Goal: Task Accomplishment & Management: Manage account settings

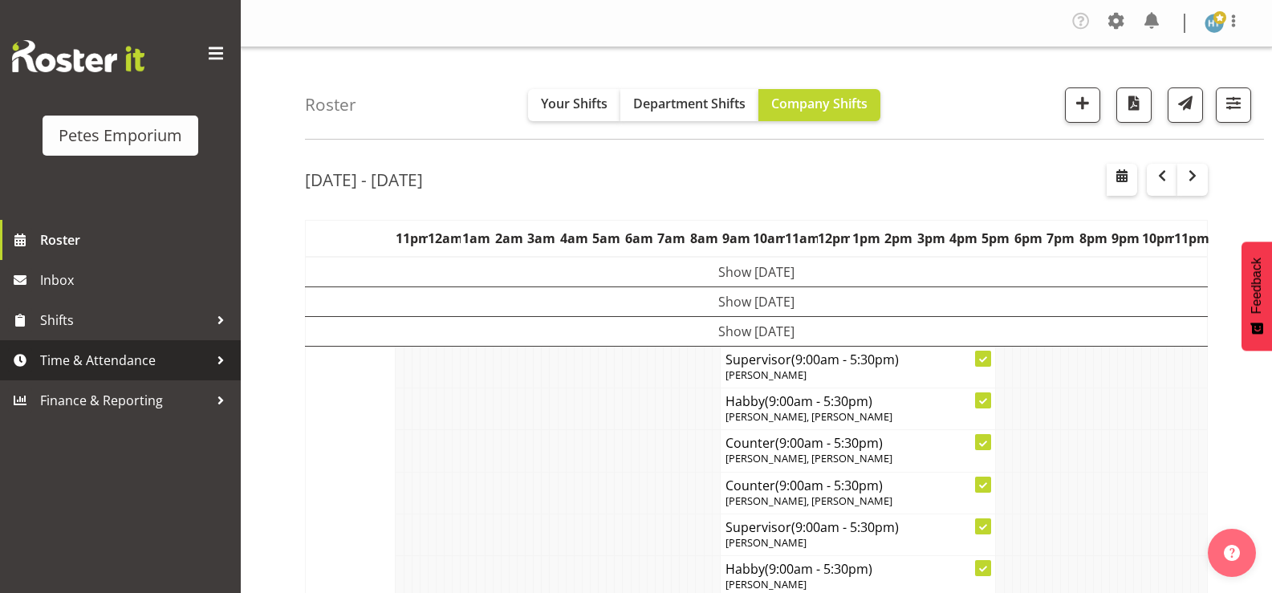
click at [134, 359] on span "Time & Attendance" at bounding box center [124, 360] width 168 height 24
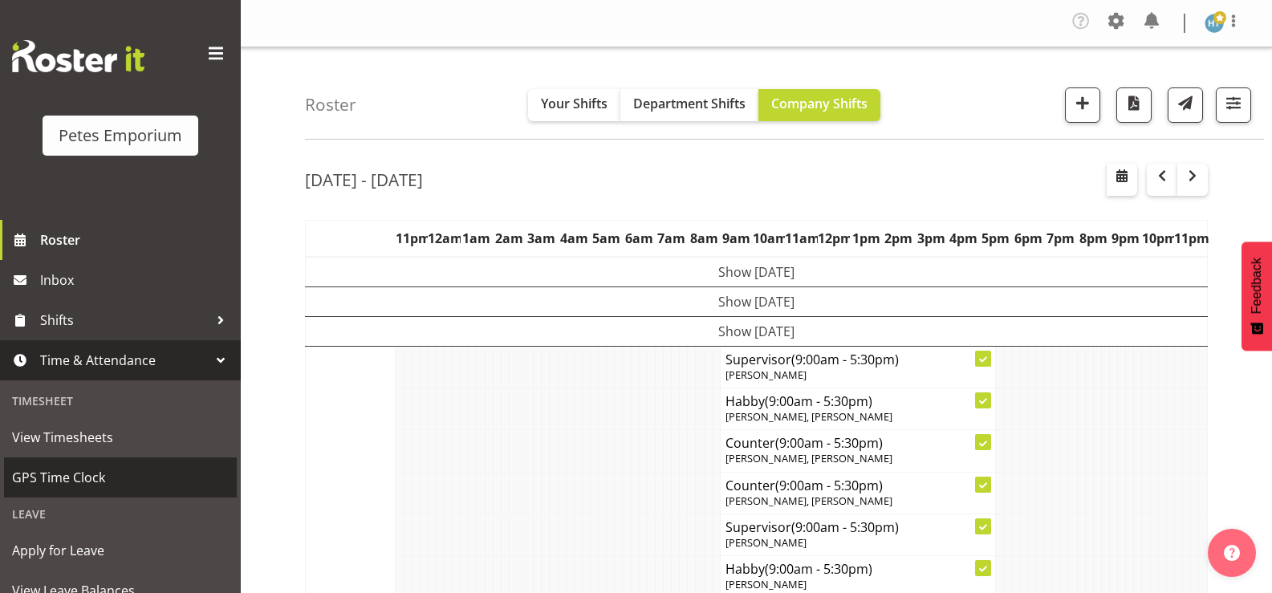
scroll to position [142, 0]
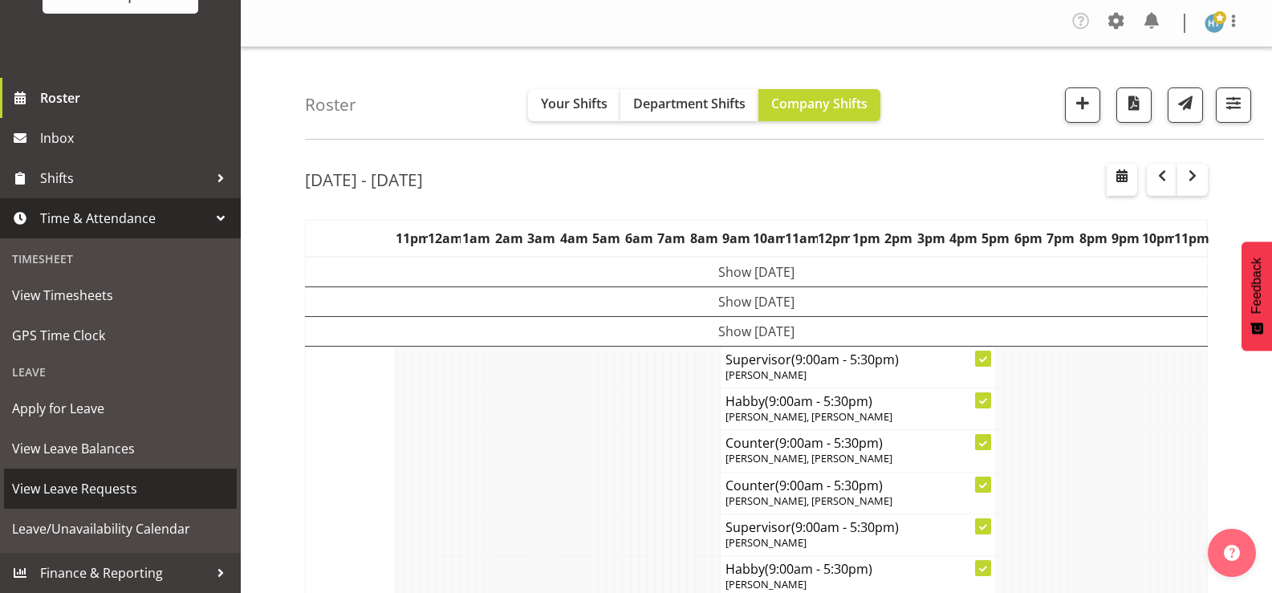
click at [99, 494] on span "View Leave Requests" at bounding box center [120, 489] width 217 height 24
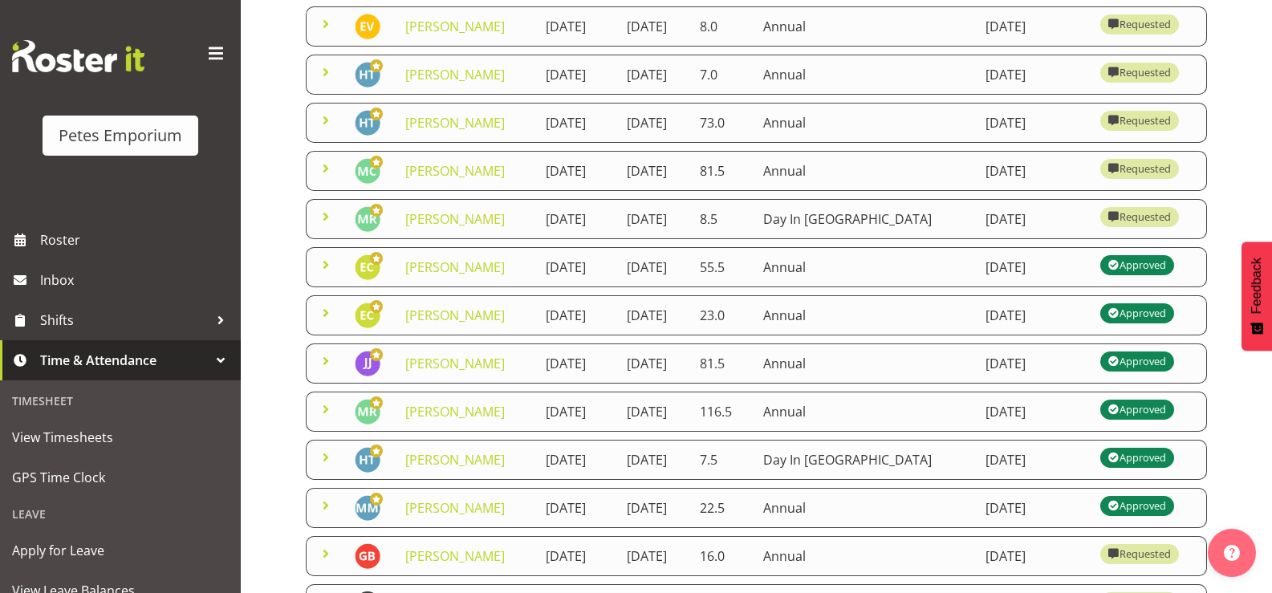
scroll to position [250, 0]
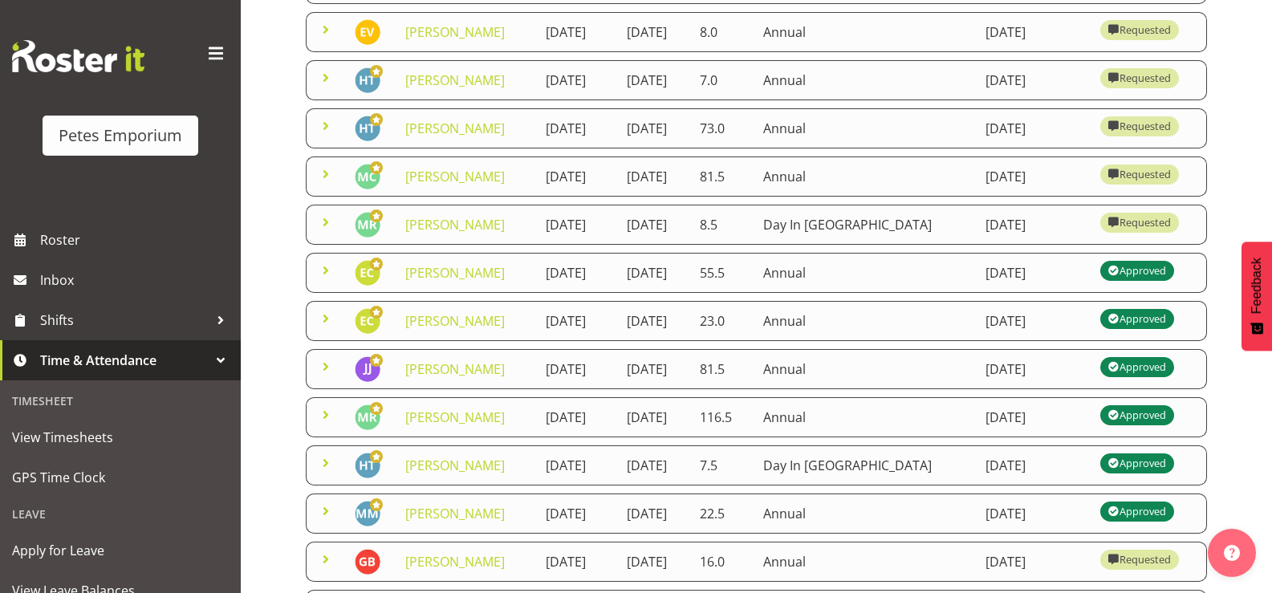
click at [327, 184] on span at bounding box center [325, 173] width 19 height 19
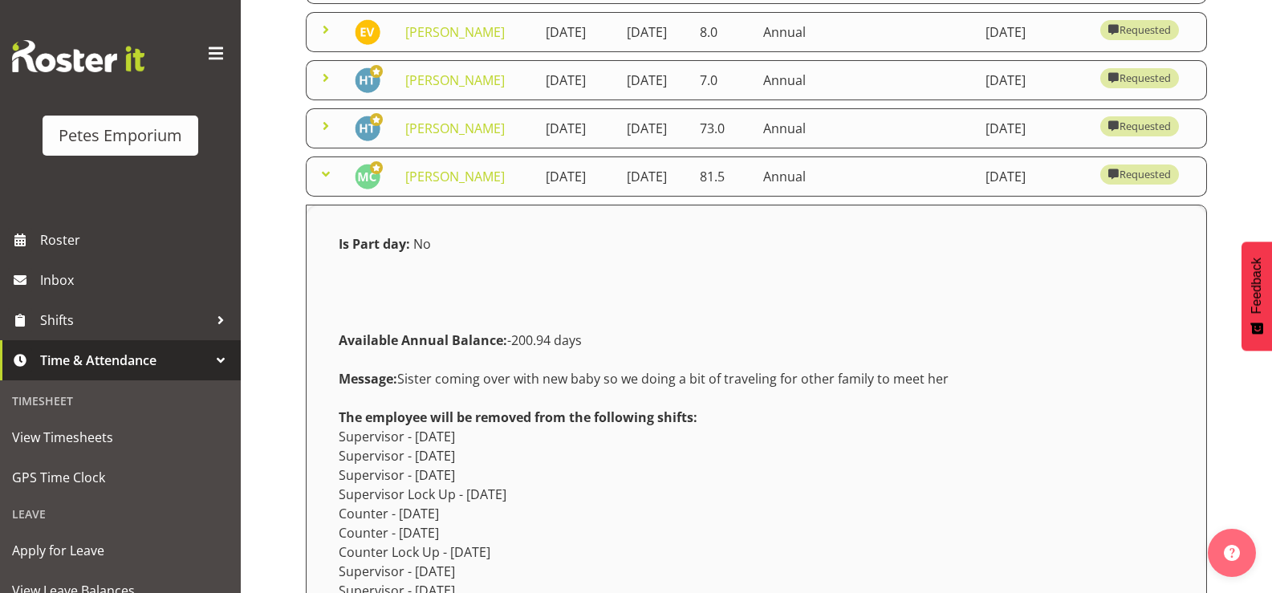
click at [322, 184] on span at bounding box center [325, 173] width 19 height 19
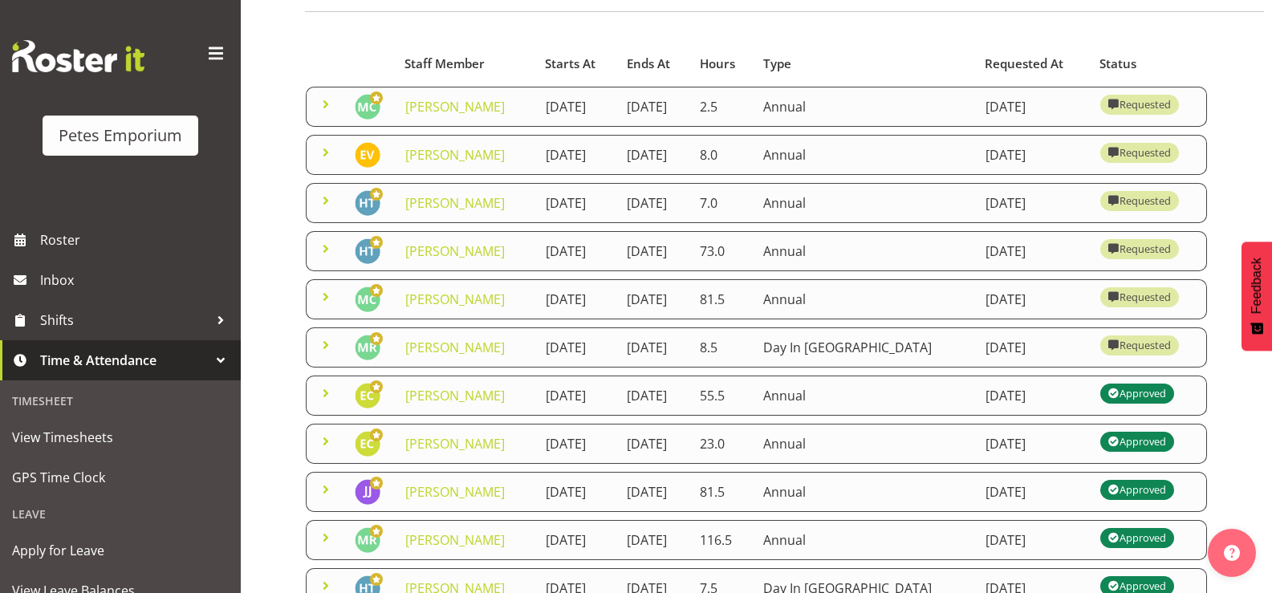
scroll to position [122, 0]
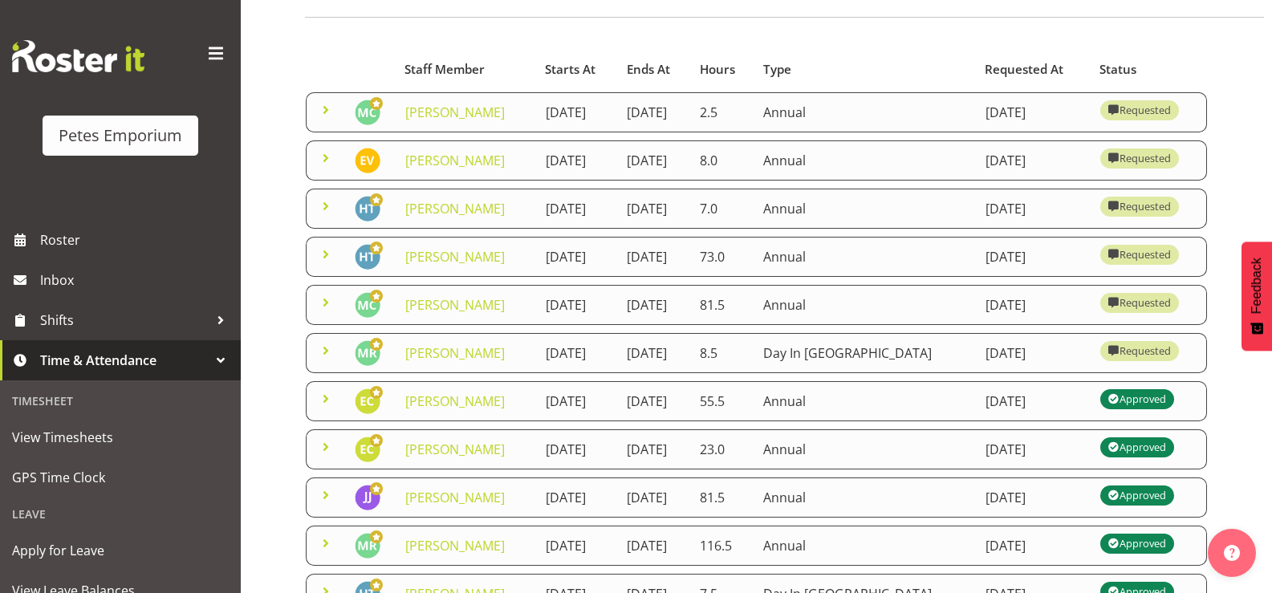
click at [325, 168] on span at bounding box center [325, 157] width 19 height 19
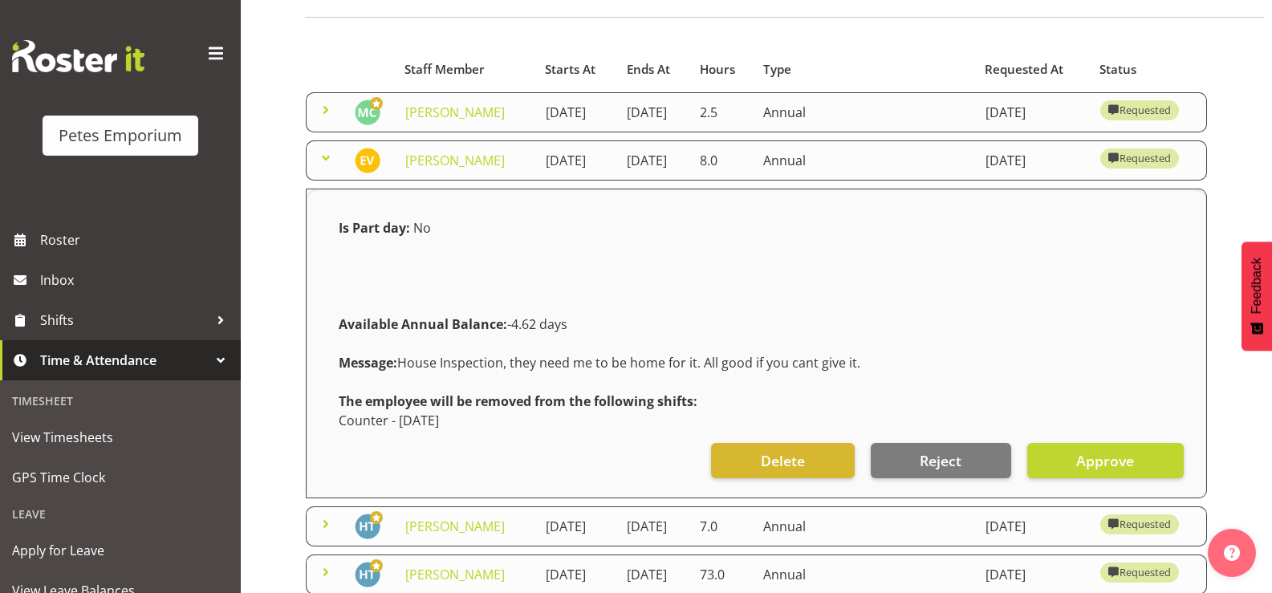
click at [334, 163] on span at bounding box center [325, 157] width 19 height 19
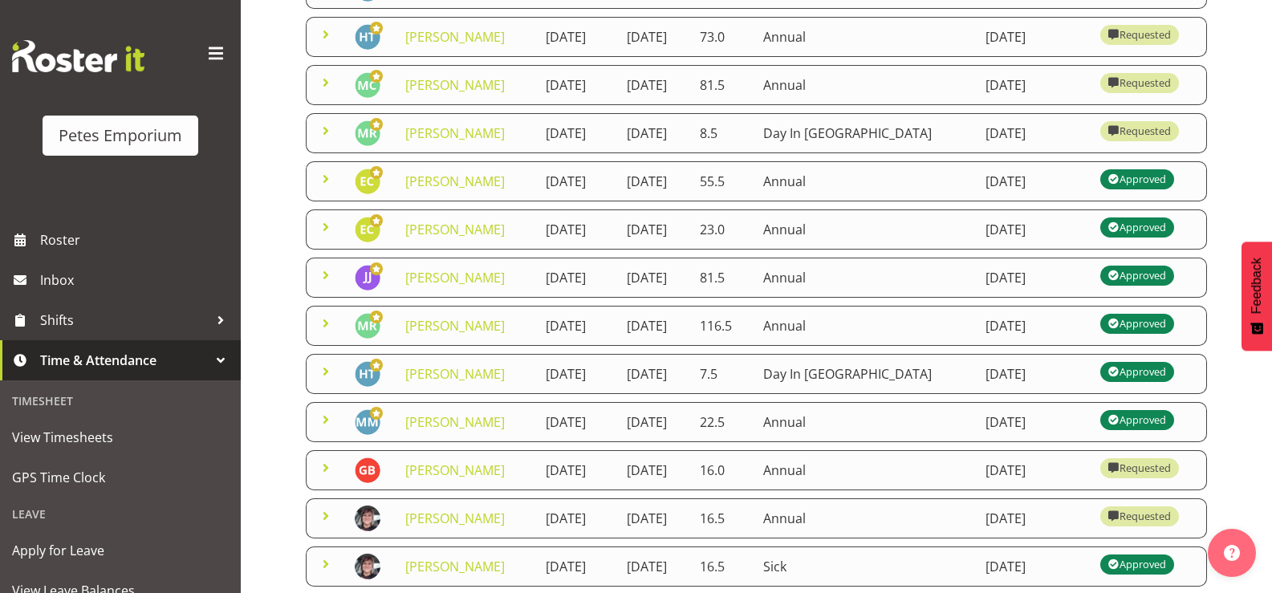
scroll to position [353, 0]
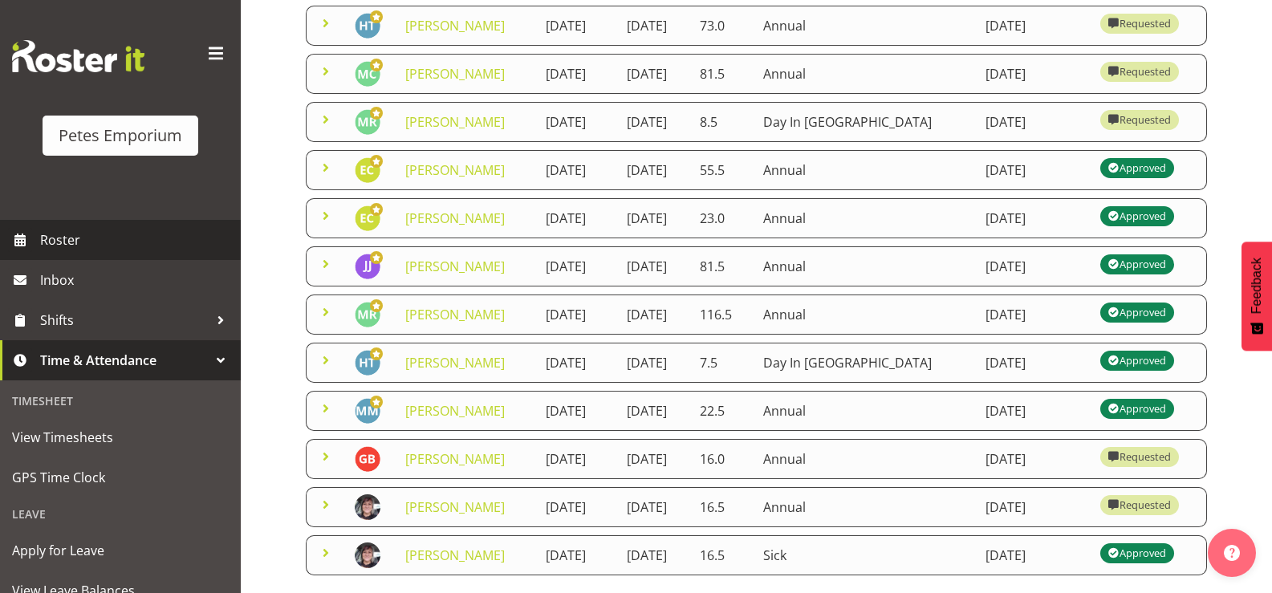
click at [68, 241] on span "Roster" at bounding box center [136, 240] width 193 height 24
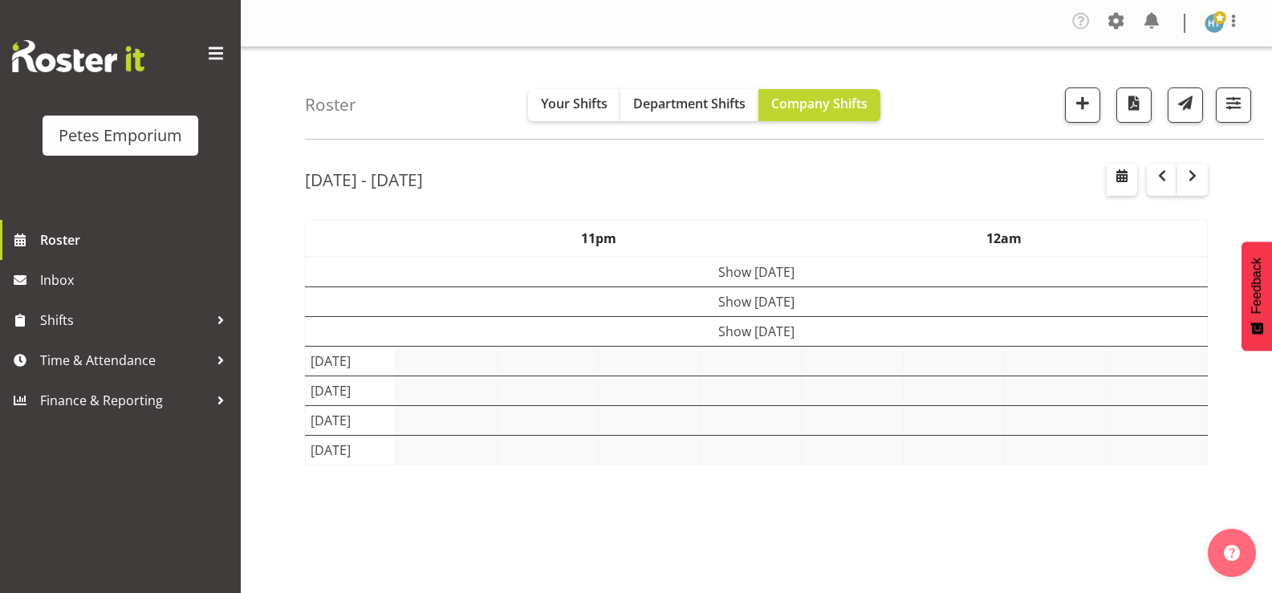
select select "shift"
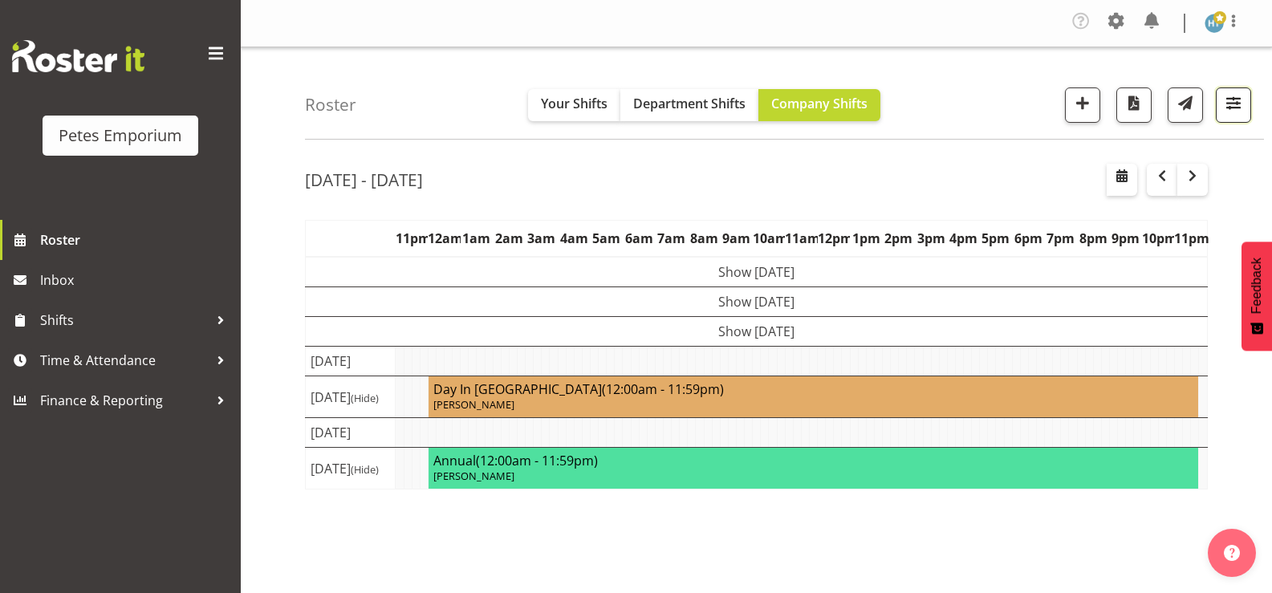
click at [1224, 113] on span "button" at bounding box center [1233, 102] width 21 height 21
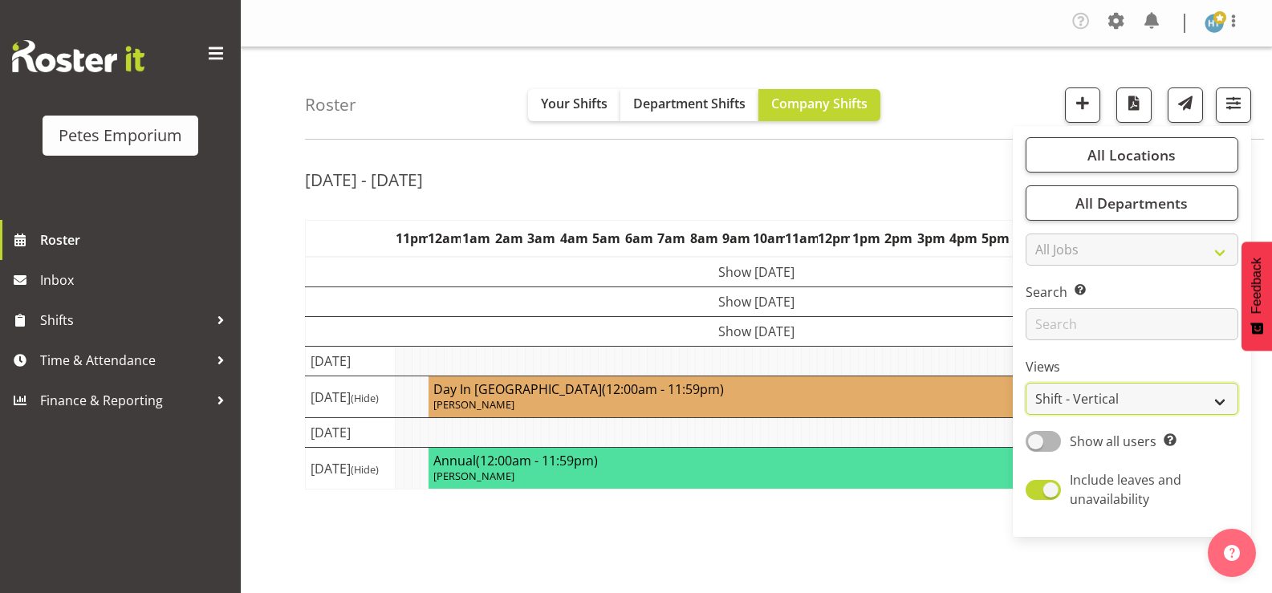
click at [1235, 400] on select "Staff Role Shift - Horizontal Shift - Vertical Staff - Location" at bounding box center [1131, 399] width 213 height 32
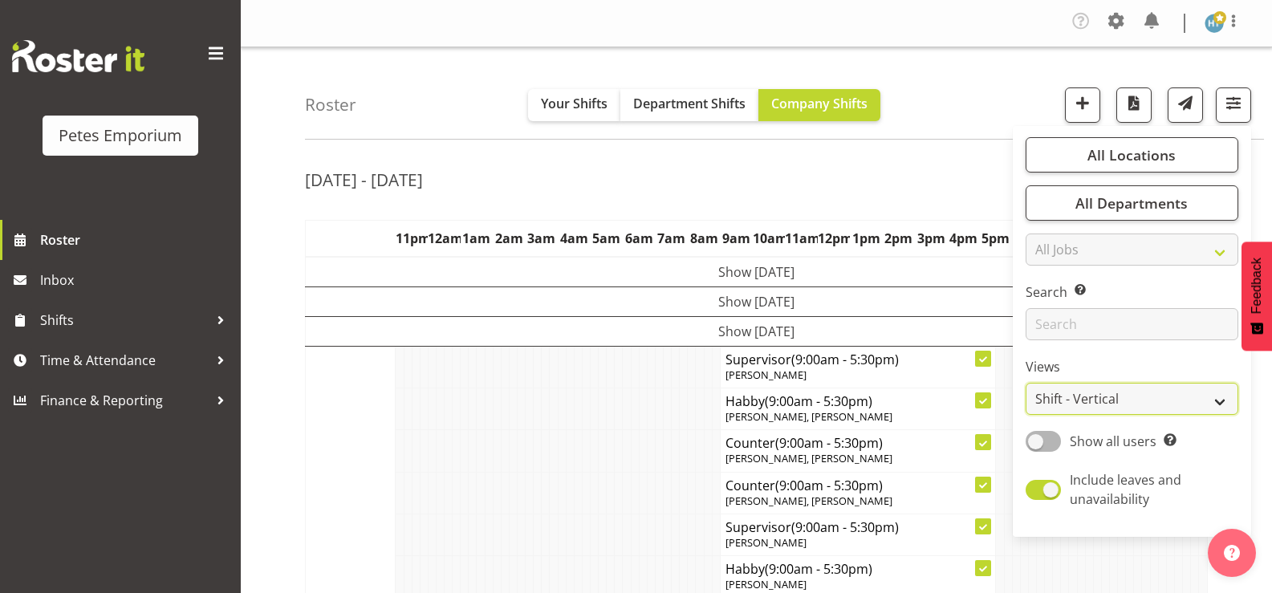
click at [1026, 383] on select "Staff Role Shift - Horizontal Shift - Vertical Staff - Location" at bounding box center [1131, 399] width 213 height 32
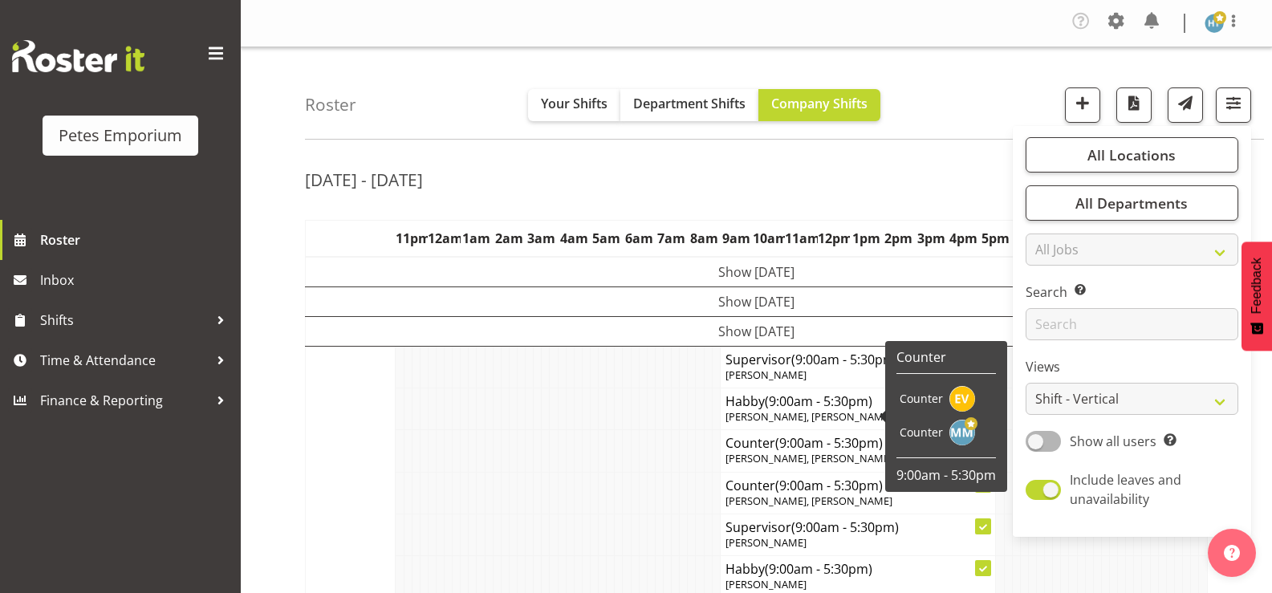
click at [552, 404] on td at bounding box center [554, 409] width 8 height 42
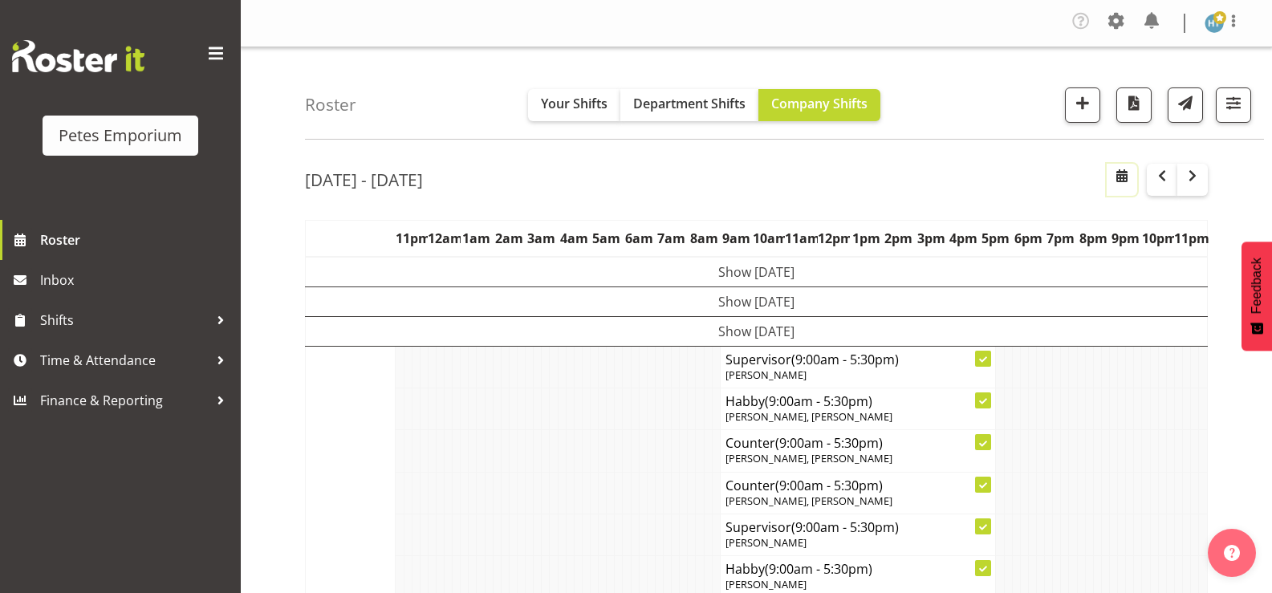
click at [1122, 176] on span "button" at bounding box center [1121, 175] width 19 height 19
select select "8"
select select "2025"
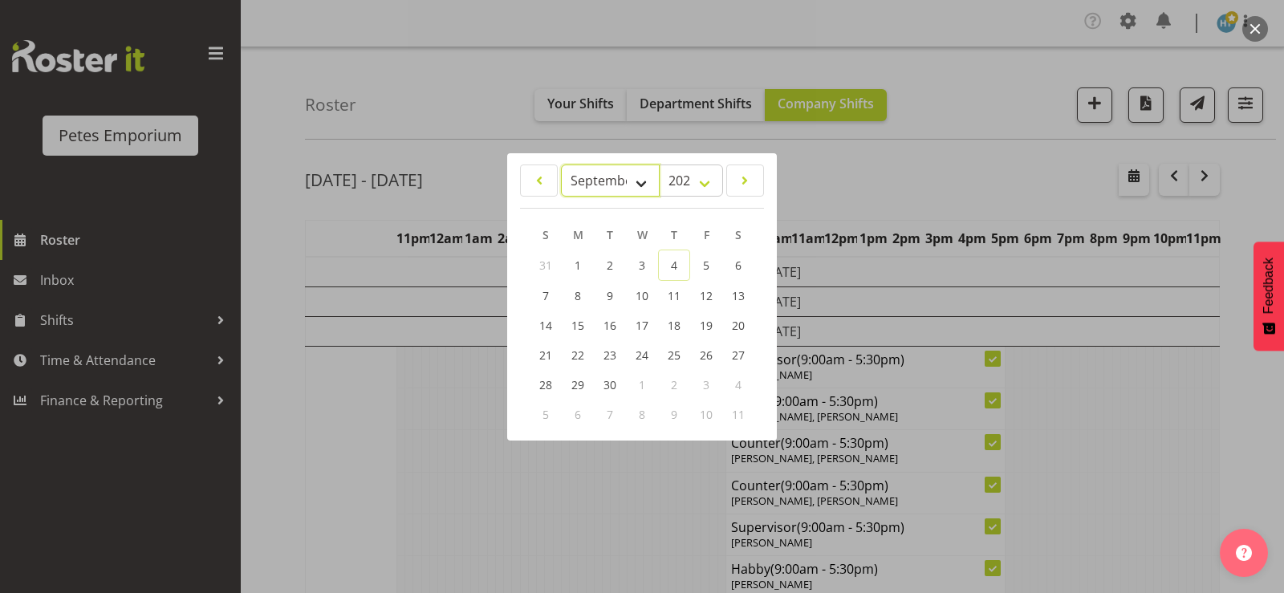
click at [641, 181] on select "January February March April May June July August September October November De…" at bounding box center [610, 180] width 99 height 32
select select "9"
click at [561, 164] on select "January February March April May June July August September October November De…" at bounding box center [610, 180] width 99 height 32
click at [737, 294] on span "11" at bounding box center [738, 294] width 13 height 15
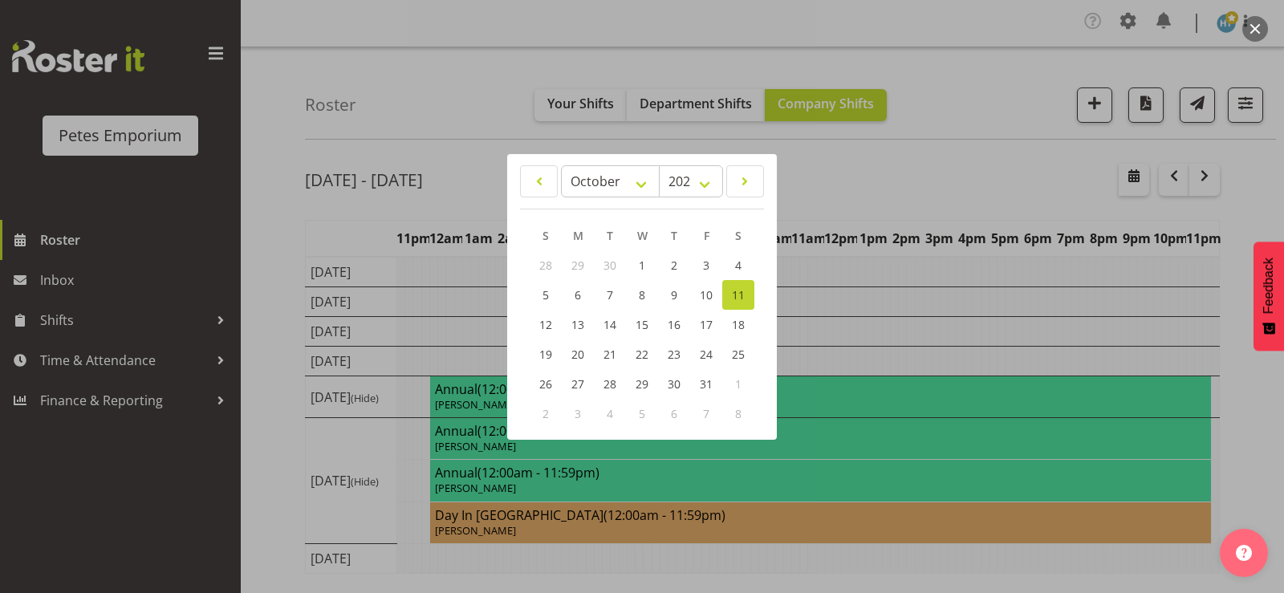
click at [922, 378] on div at bounding box center [642, 296] width 1284 height 593
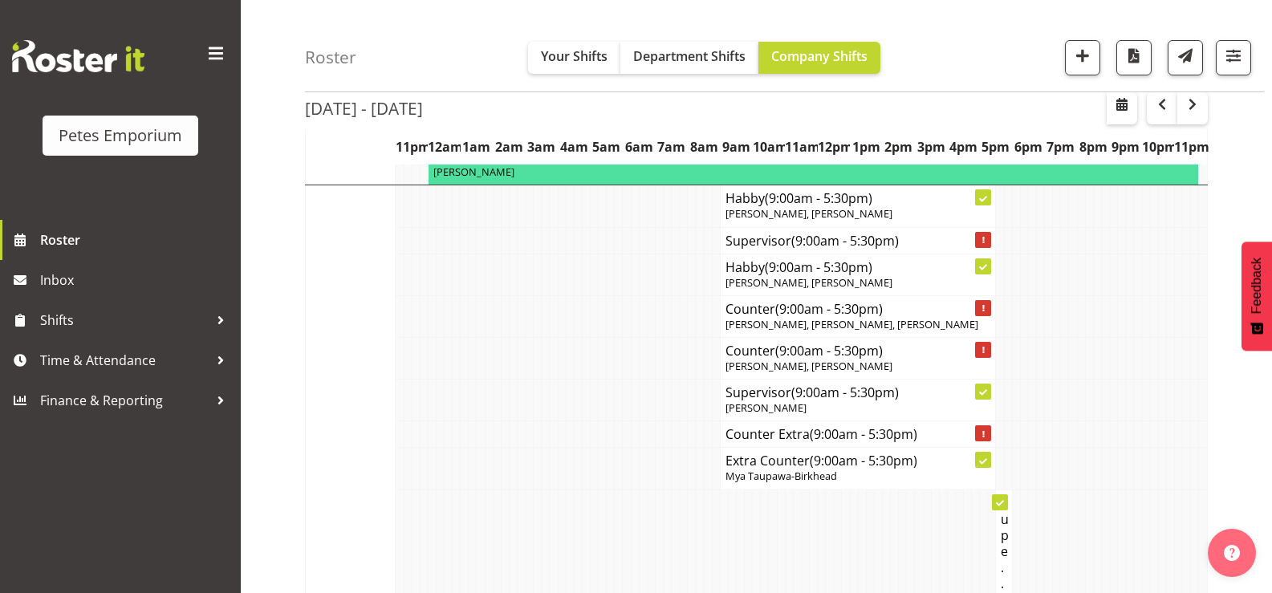
scroll to position [4505, 0]
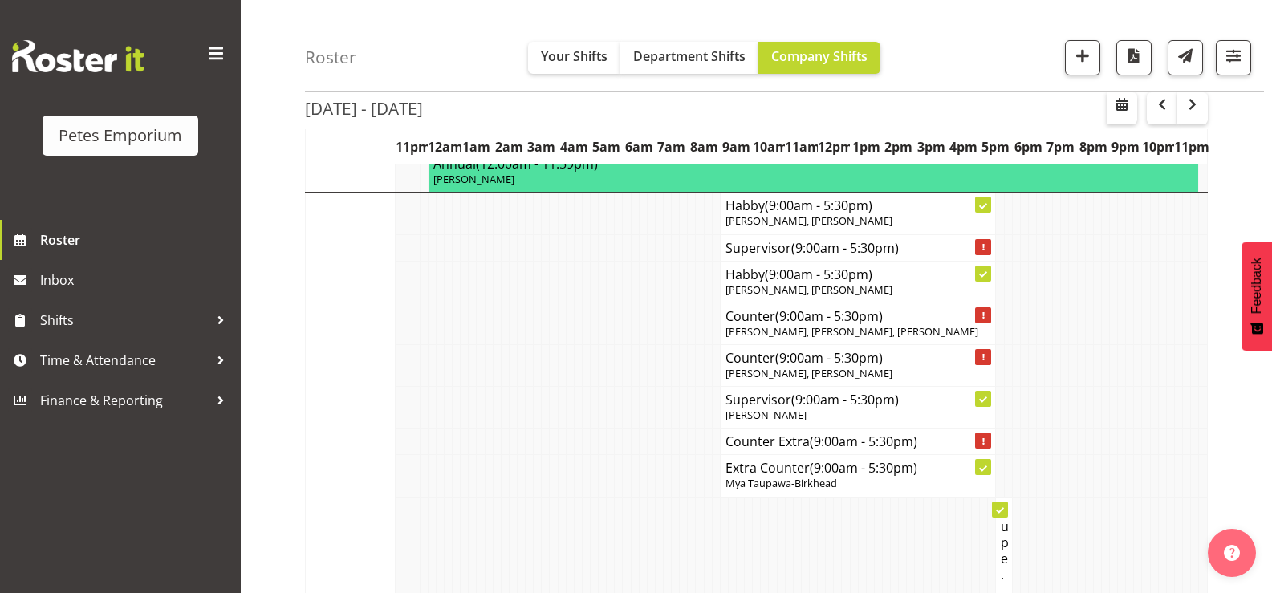
click at [596, 418] on td at bounding box center [594, 408] width 8 height 42
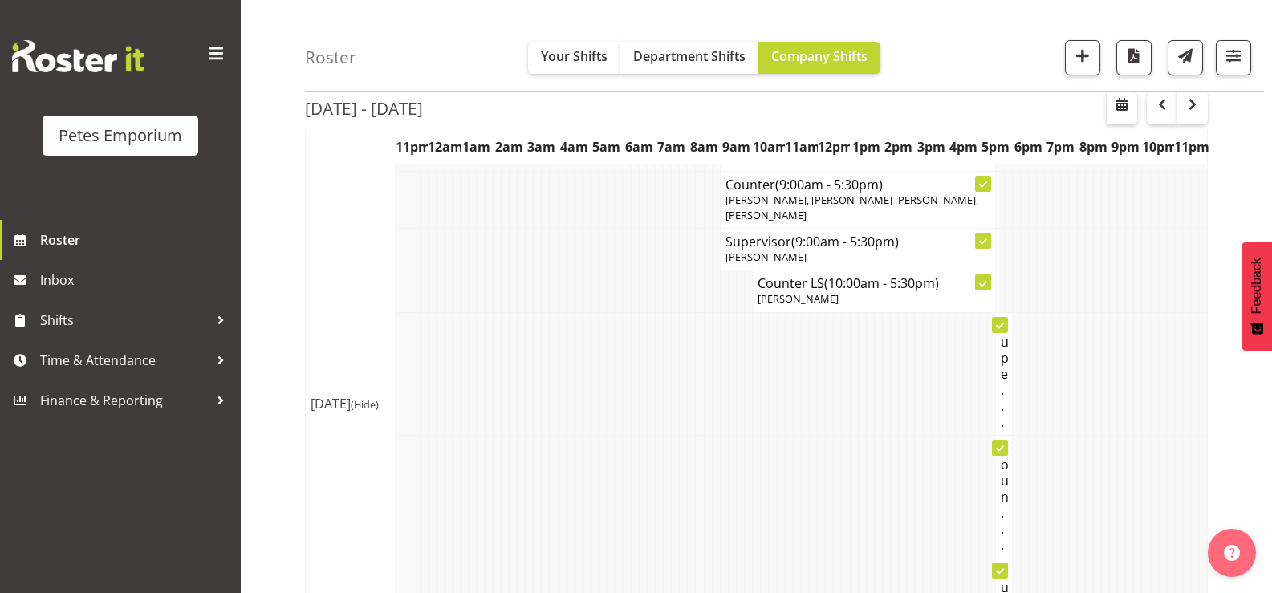
scroll to position [0, 0]
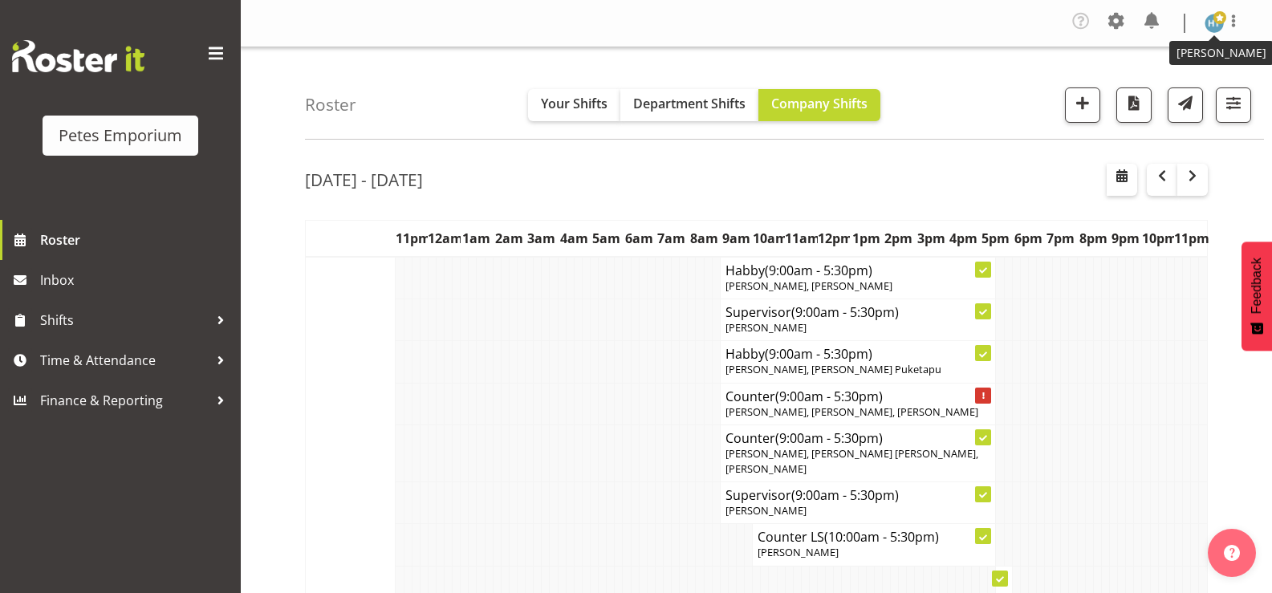
click at [1213, 15] on span at bounding box center [1219, 17] width 13 height 13
drag, startPoint x: 1138, startPoint y: 84, endPoint x: 1223, endPoint y: 1, distance: 119.7
click at [1138, 84] on link "Log Out" at bounding box center [1166, 88] width 154 height 29
